Goal: Information Seeking & Learning: Learn about a topic

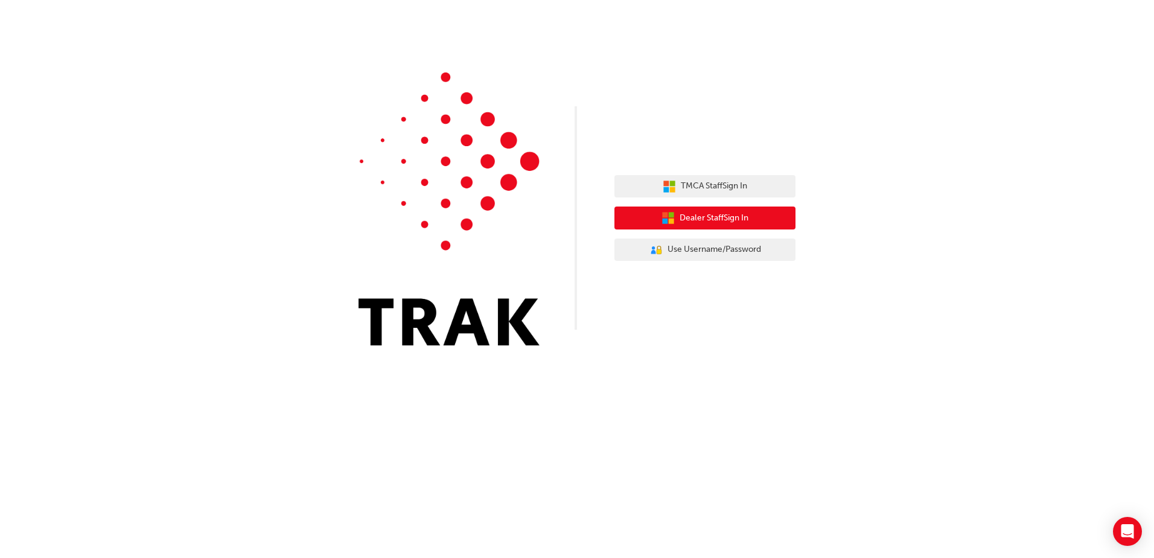
click at [706, 225] on span "Dealer Staff Sign In" at bounding box center [714, 218] width 69 height 14
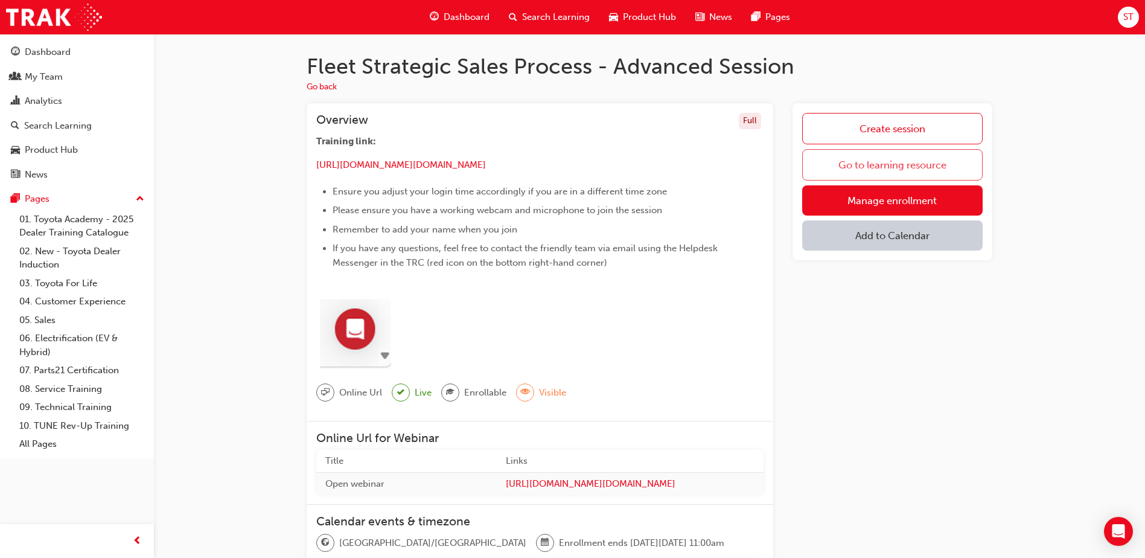
click at [880, 167] on link "Go to learning resource" at bounding box center [892, 164] width 180 height 31
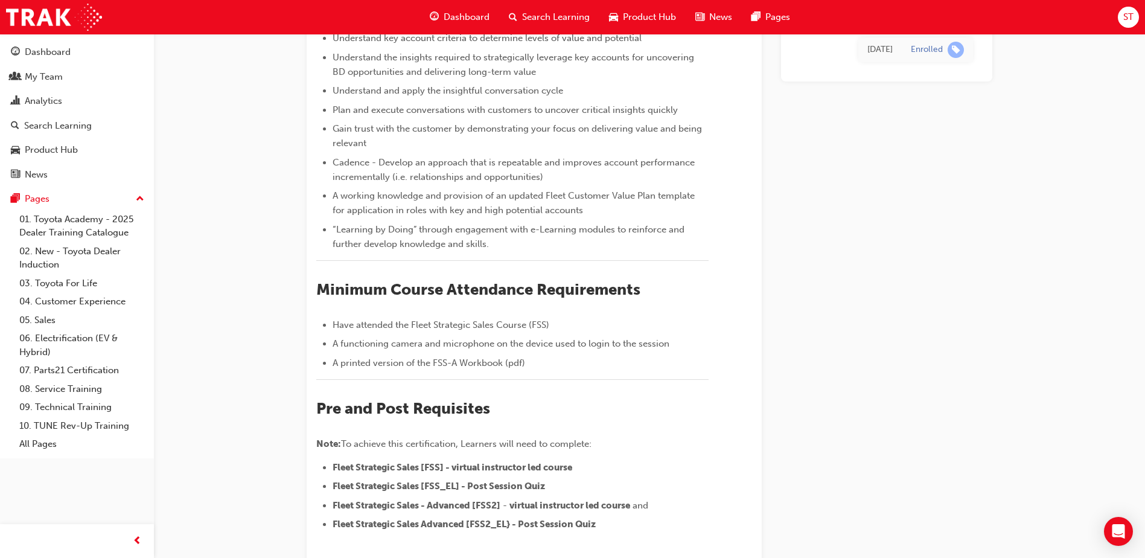
scroll to position [326, 0]
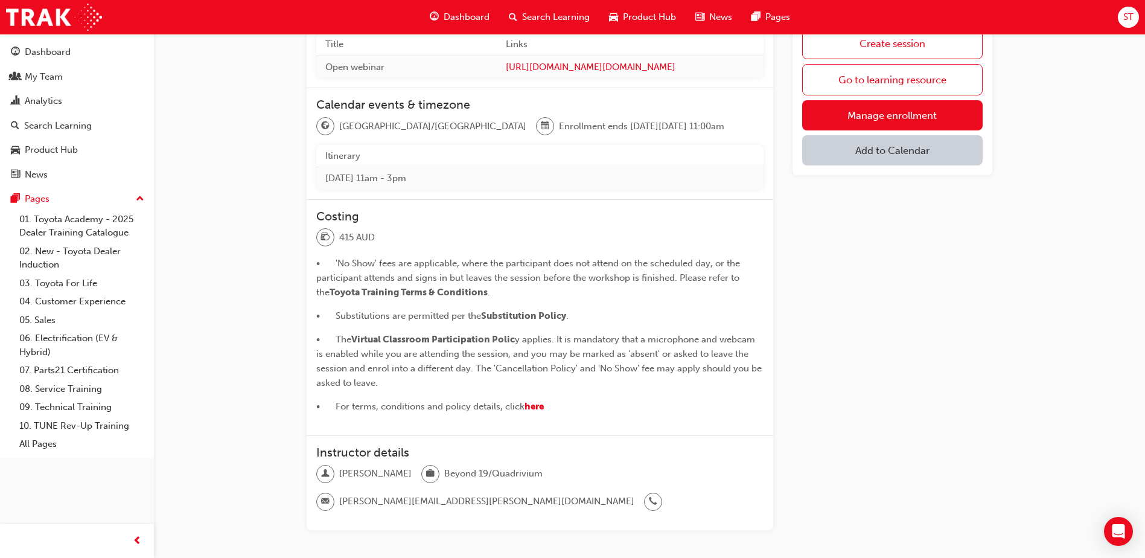
scroll to position [420, 0]
click at [377, 354] on span "y applies. It is mandatory that a microphone and webcam is enabled while you ar…" at bounding box center [540, 357] width 448 height 54
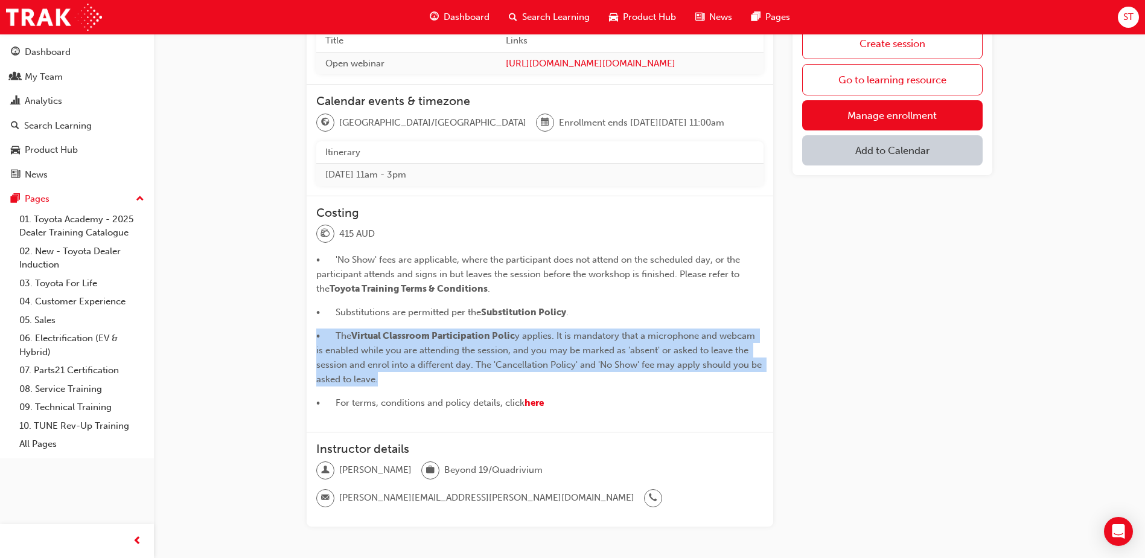
click at [377, 354] on span "y applies. It is mandatory that a microphone and webcam is enabled while you ar…" at bounding box center [540, 357] width 448 height 54
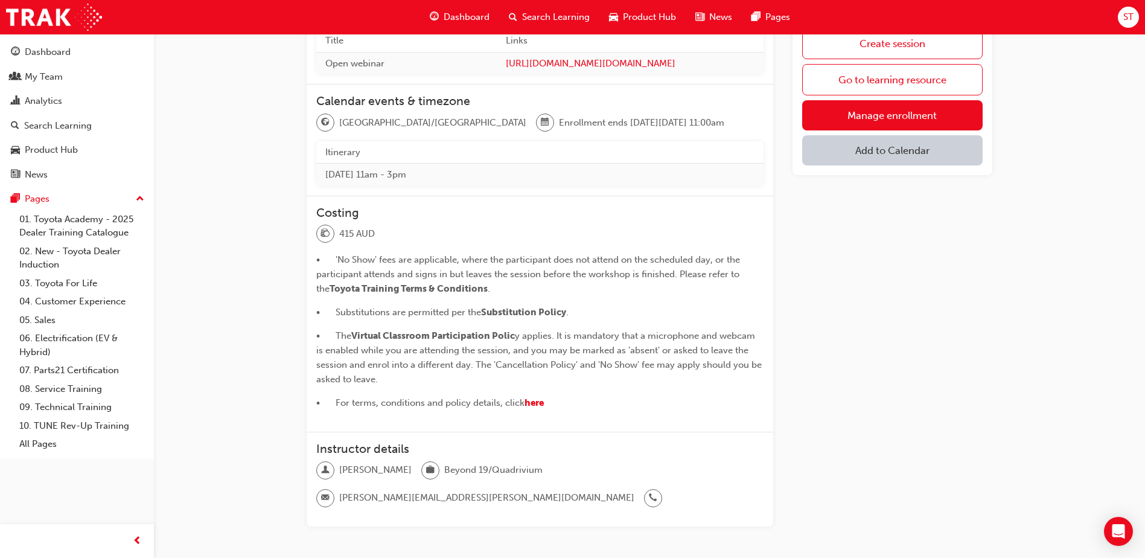
drag, startPoint x: 377, startPoint y: 354, endPoint x: 369, endPoint y: 400, distance: 47.0
click at [369, 400] on span "• For terms, conditions and policy details, click" at bounding box center [420, 402] width 208 height 11
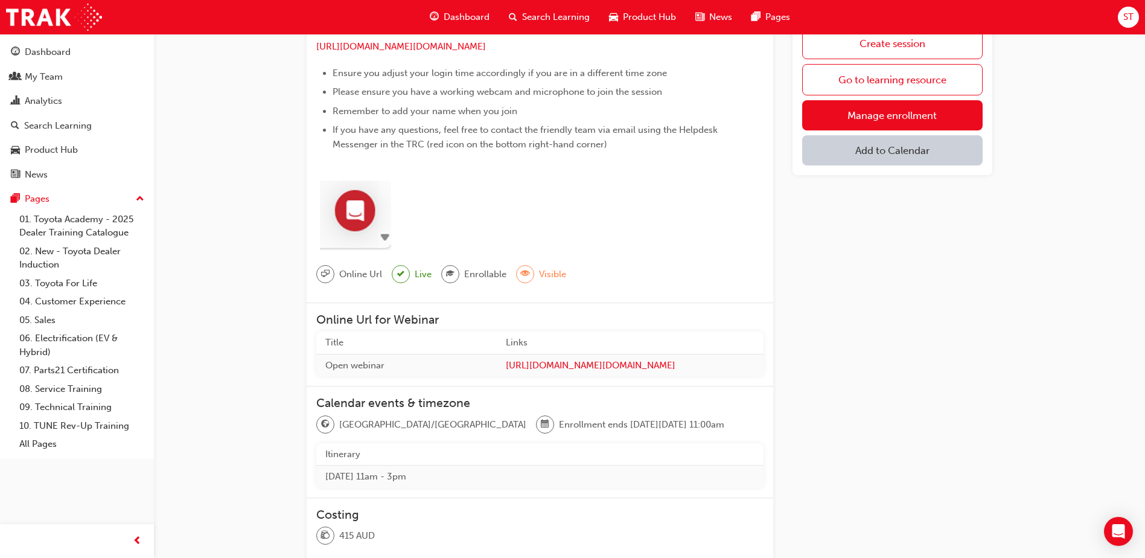
scroll to position [0, 0]
